Goal: Task Accomplishment & Management: Manage account settings

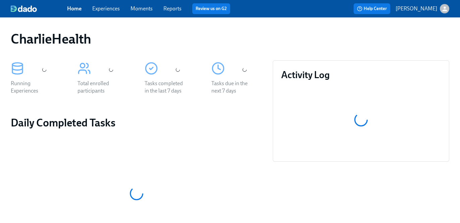
click at [111, 9] on link "Experiences" at bounding box center [105, 8] width 27 height 6
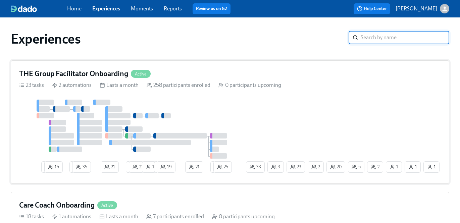
click at [295, 73] on div "THE Group Facilitator Onboarding Active" at bounding box center [229, 74] width 421 height 10
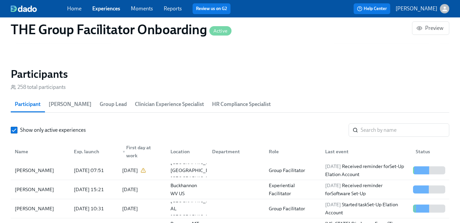
scroll to position [0, 10485]
click at [367, 130] on input "search" at bounding box center [404, 129] width 89 height 13
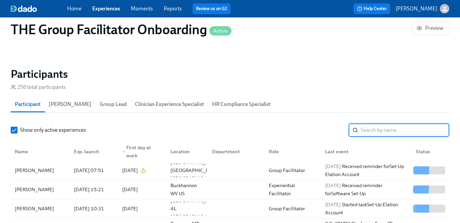
paste input "[PERSON_NAME]"
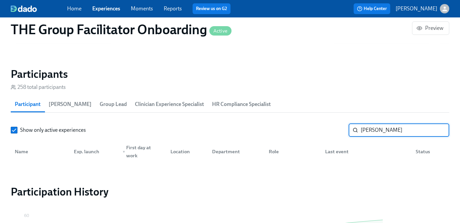
click at [386, 132] on input "[PERSON_NAME]" at bounding box center [404, 129] width 89 height 13
click at [371, 125] on input "Justice" at bounding box center [404, 129] width 89 height 13
click at [366, 128] on input "Justice Graham Justice" at bounding box center [404, 129] width 89 height 13
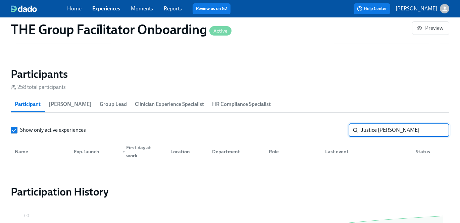
click at [366, 128] on input "Justice Graham Justice" at bounding box center [404, 129] width 89 height 13
drag, startPoint x: 379, startPoint y: 130, endPoint x: 322, endPoint y: 115, distance: 58.9
click at [322, 115] on section "Participants 258 total participants Participant Paige Eber Group Lead Clinician…" at bounding box center [230, 115] width 438 height 96
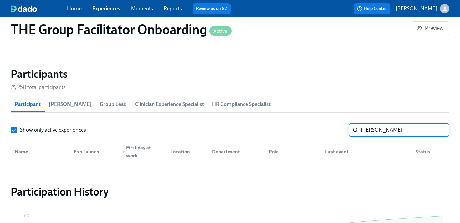
type input "Graham"
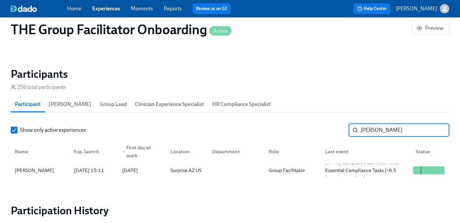
click at [328, 165] on span "2025/08/22" at bounding box center [333, 162] width 16 height 6
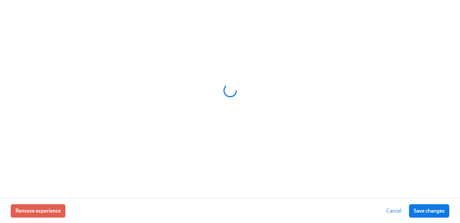
click at [359, 163] on div at bounding box center [230, 91] width 438 height 168
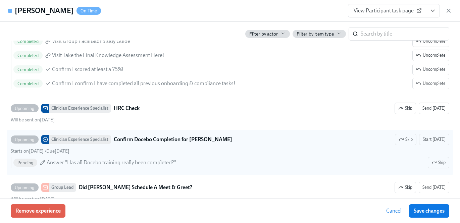
scroll to position [1415, 0]
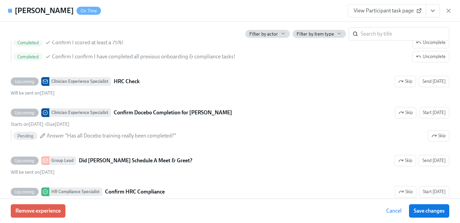
click at [426, 13] on button "View task page" at bounding box center [432, 10] width 14 height 13
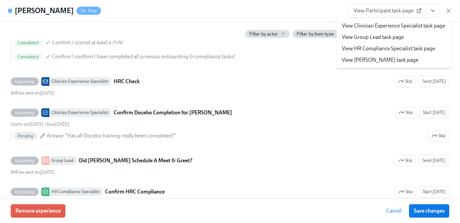
click at [387, 50] on link "View HR Compliance Specialist task page" at bounding box center [388, 48] width 93 height 7
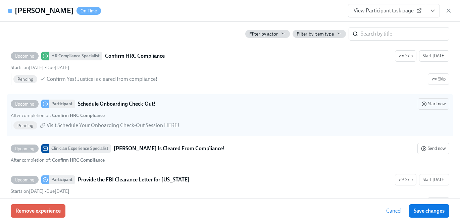
scroll to position [1549, 0]
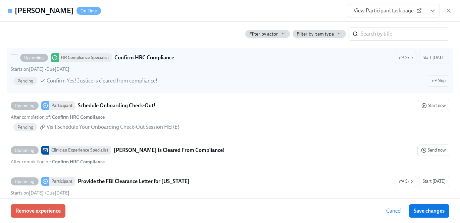
click at [8, 60] on label "Upcoming HR Compliance Specialist Confirm HRC Compliance Skip Start today Start…" at bounding box center [230, 70] width 446 height 45
click at [11, 60] on input "Upcoming HR Compliance Specialist Confirm HRC Compliance Skip Start today Start…" at bounding box center [14, 58] width 6 height 6
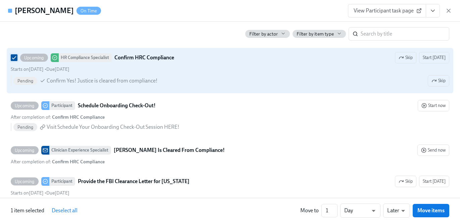
click at [12, 60] on input "Upcoming HR Compliance Specialist Confirm HRC Compliance Skip Start today Start…" at bounding box center [14, 58] width 6 height 6
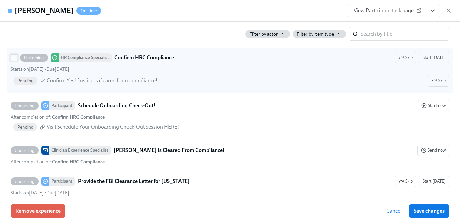
click at [12, 60] on input "Upcoming HR Compliance Specialist Confirm HRC Compliance Skip Start today Start…" at bounding box center [14, 58] width 6 height 6
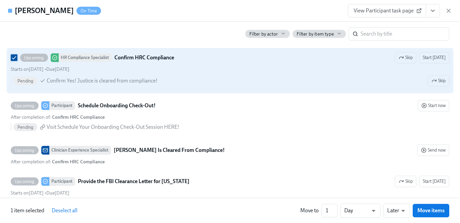
click at [17, 61] on span at bounding box center [14, 57] width 7 height 7
click at [17, 61] on input "Upcoming HR Compliance Specialist Confirm HRC Compliance Skip Start today Start…" at bounding box center [14, 58] width 6 height 6
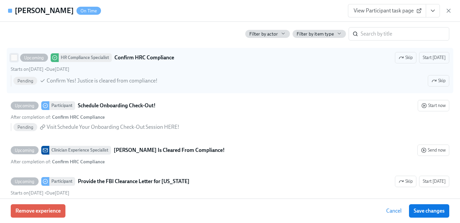
click at [16, 58] on input "Upcoming HR Compliance Specialist Confirm HRC Compliance Skip Start today Start…" at bounding box center [14, 58] width 6 height 6
checkbox input "true"
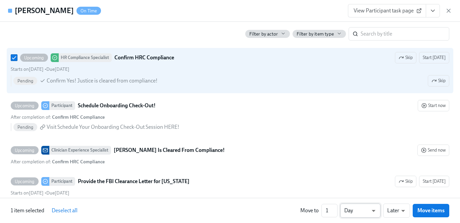
click at [370, 207] on li "Week" at bounding box center [360, 208] width 40 height 11
type input "w"
click at [395, 194] on li "Earlier" at bounding box center [396, 197] width 27 height 11
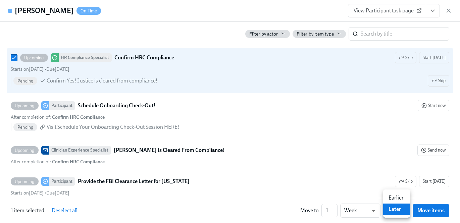
type input "earlier"
click at [422, 213] on span "Move items" at bounding box center [430, 210] width 27 height 7
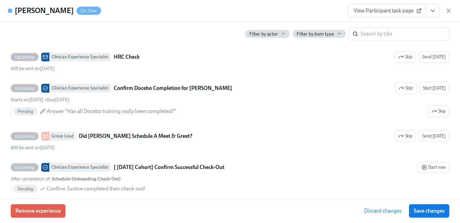
scroll to position [1535, 0]
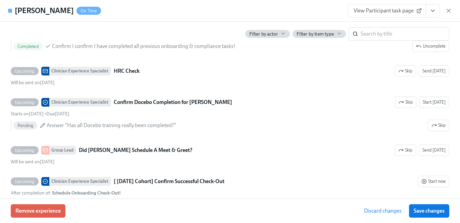
drag, startPoint x: 413, startPoint y: 208, endPoint x: 433, endPoint y: 12, distance: 196.8
click at [413, 208] on span "Save changes" at bounding box center [428, 211] width 31 height 7
click at [370, 8] on span "View Participant task page" at bounding box center [386, 10] width 67 height 7
click at [429, 12] on icon "View task page" at bounding box center [432, 10] width 7 height 7
click at [433, 12] on icon "View task page" at bounding box center [432, 10] width 7 height 7
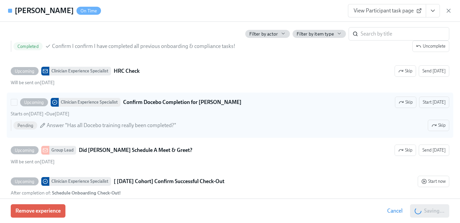
scroll to position [1587, 0]
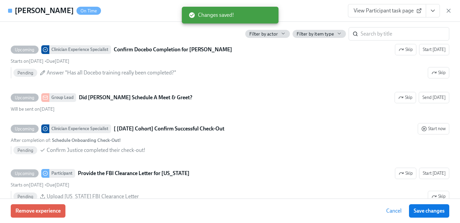
click at [435, 9] on icon "View task page" at bounding box center [432, 10] width 7 height 7
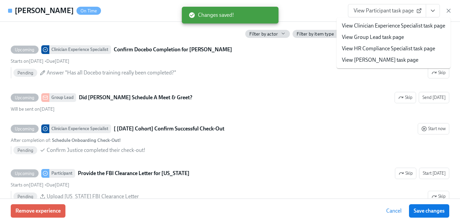
click at [409, 48] on link "View HR Compliance Specialist task page" at bounding box center [388, 48] width 93 height 7
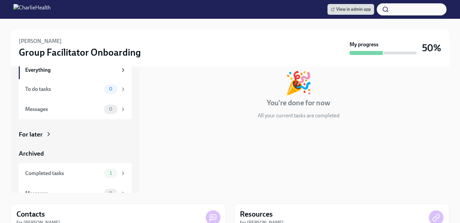
scroll to position [47, 0]
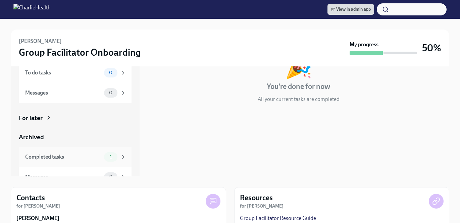
click at [66, 159] on div "Completed tasks" at bounding box center [63, 156] width 76 height 7
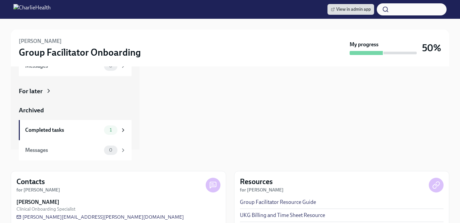
scroll to position [92, 0]
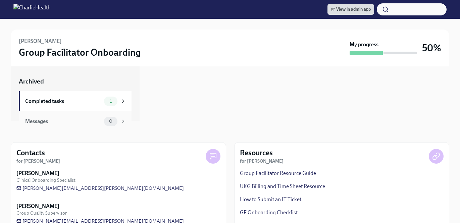
click at [93, 119] on div "Messages" at bounding box center [63, 121] width 76 height 7
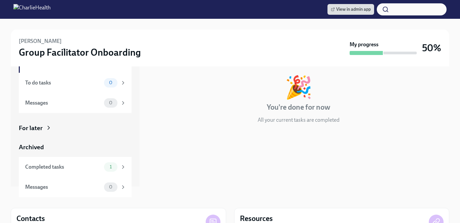
scroll to position [72, 0]
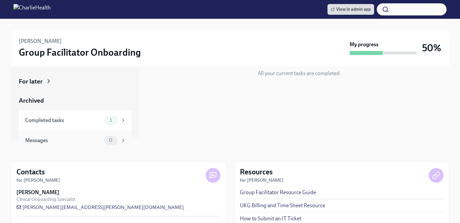
click at [114, 135] on div "Messages 0" at bounding box center [75, 140] width 113 height 20
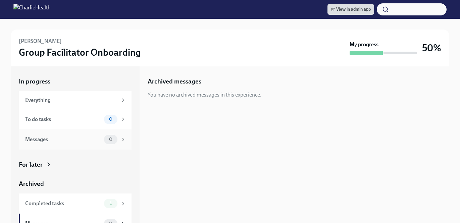
scroll to position [11, 0]
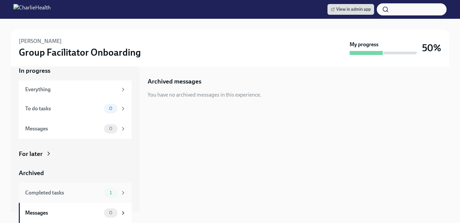
click at [117, 187] on div "Completed tasks 1" at bounding box center [75, 193] width 113 height 20
